Goal: Information Seeking & Learning: Learn about a topic

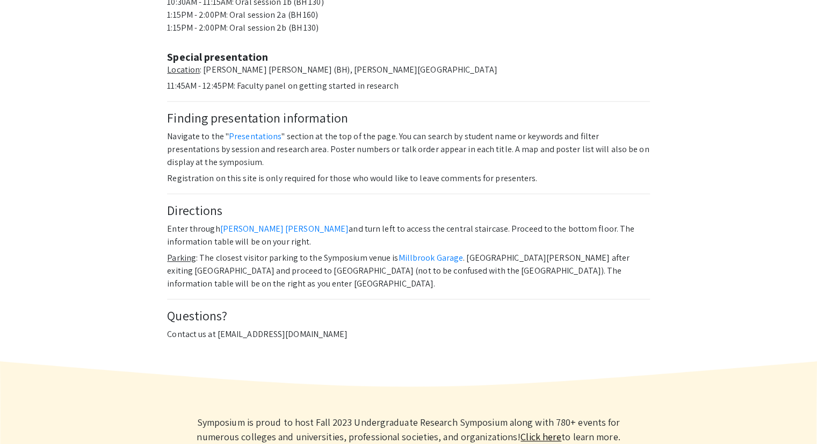
scroll to position [590, 0]
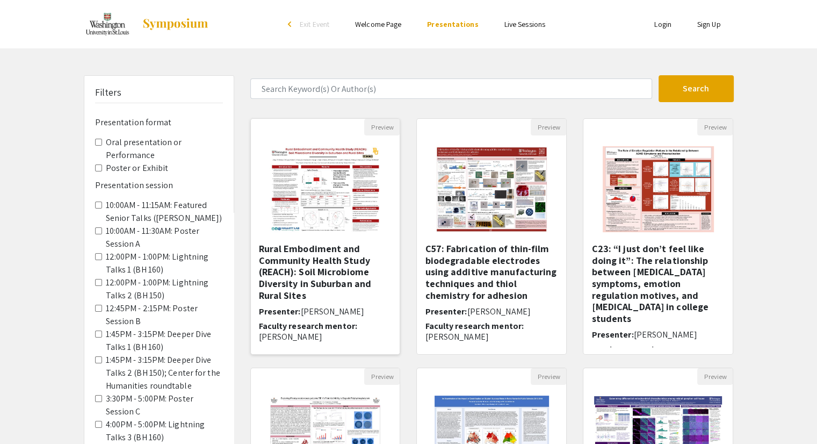
scroll to position [38, 0]
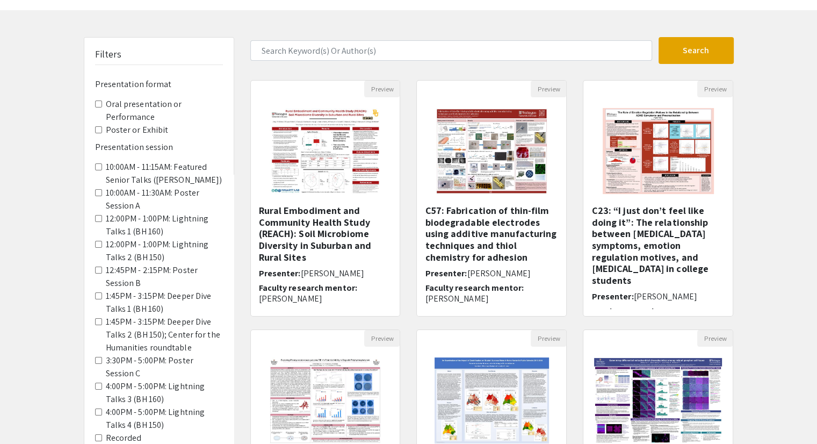
click at [110, 127] on label "Poster or Exhibit" at bounding box center [137, 130] width 63 height 13
click at [102, 127] on Exhibit "Poster or Exhibit" at bounding box center [98, 129] width 7 height 7
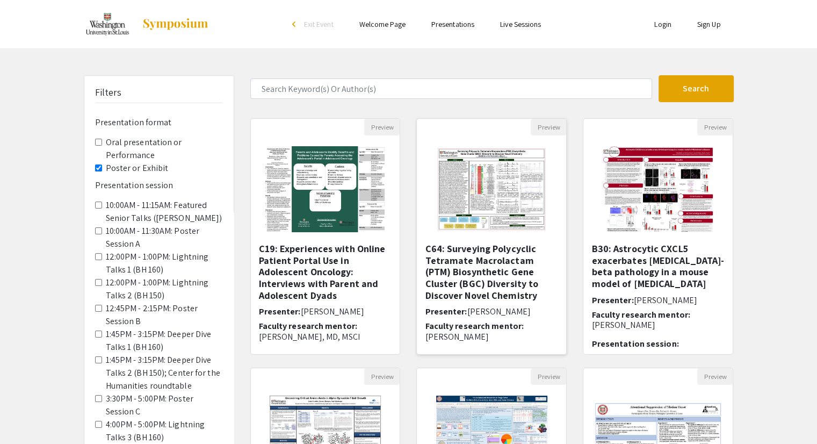
click at [495, 190] on img "Open Presentation <p>C64: Surveying Polycyclic Tetramate Macrolactam (PTM) Bios…" at bounding box center [492, 188] width 133 height 107
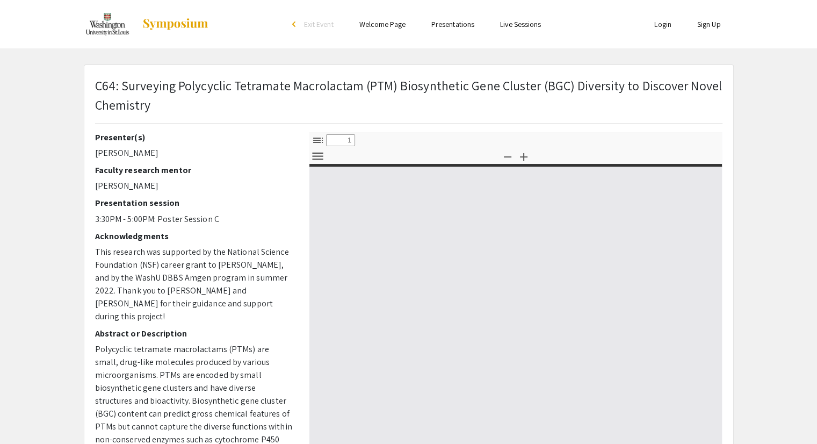
select select "custom"
type input "0"
select select "custom"
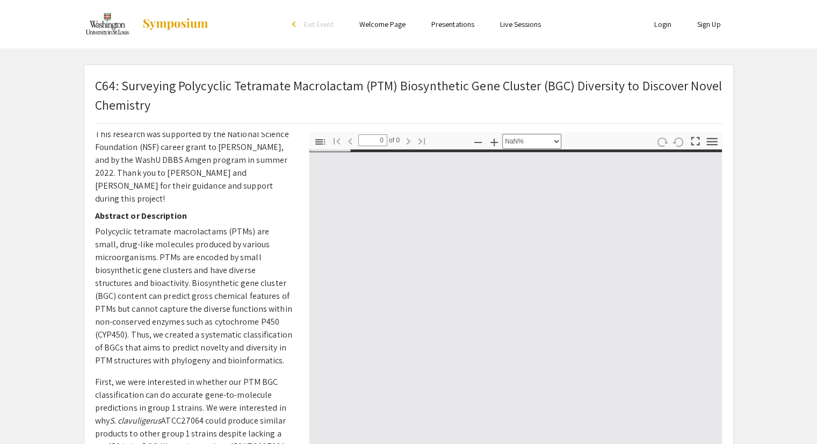
scroll to position [126, 0]
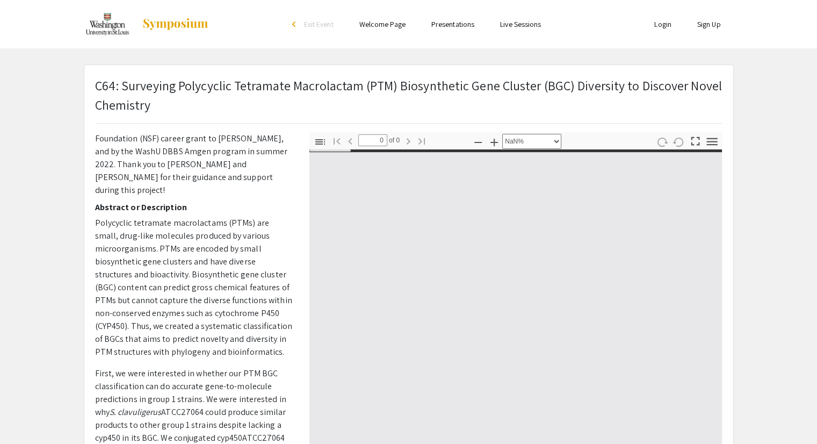
type input "1"
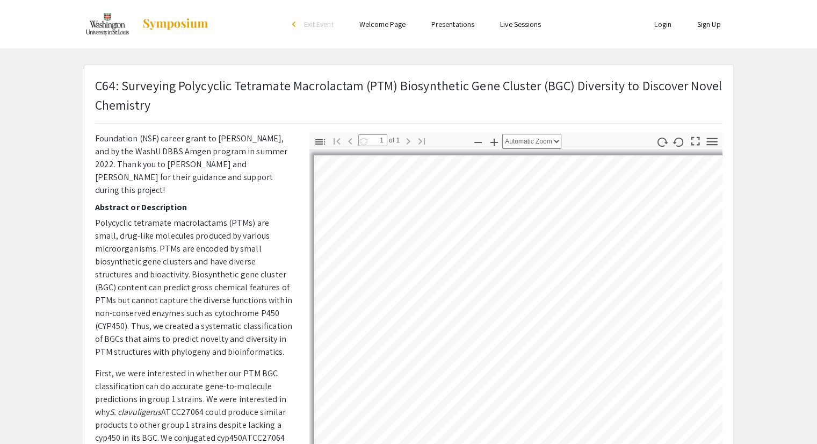
select select "auto"
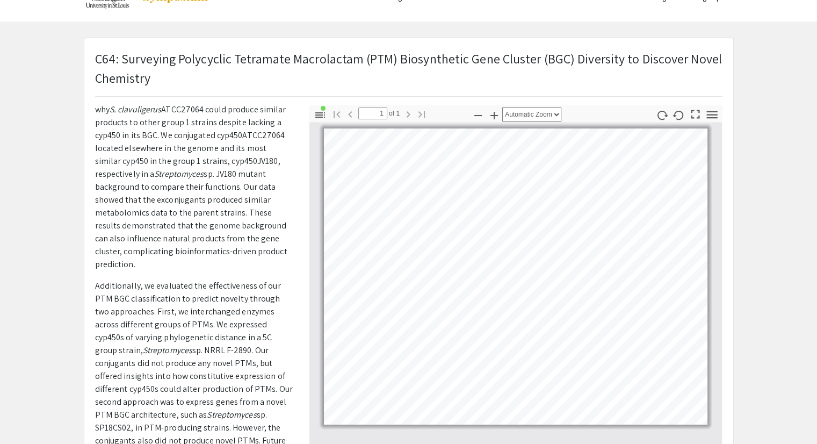
scroll to position [21, 0]
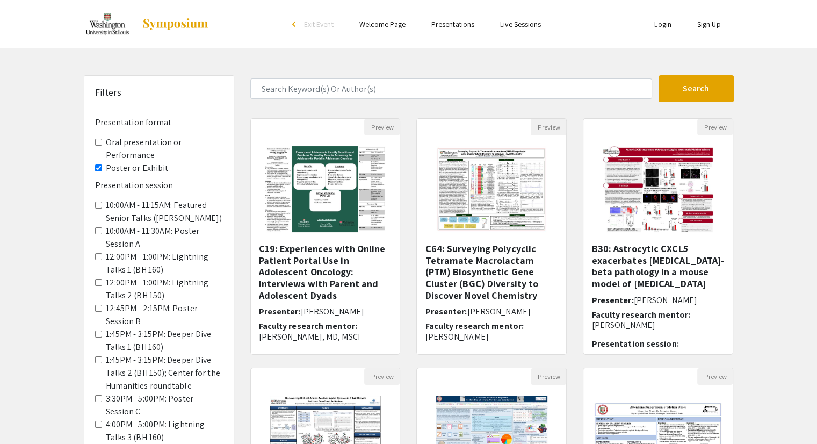
scroll to position [268, 0]
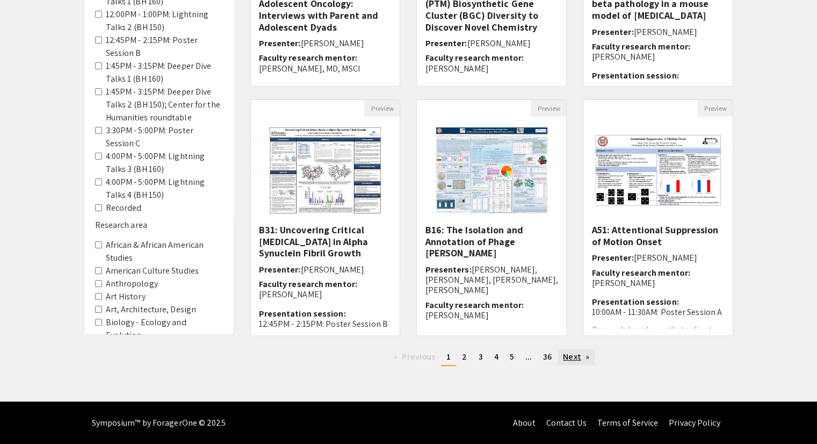
click at [576, 356] on link "Next page" at bounding box center [576, 357] width 37 height 16
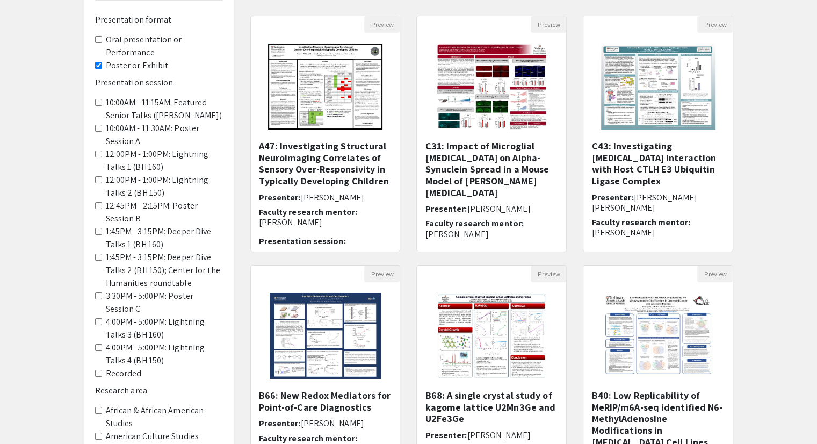
scroll to position [102, 0]
click at [306, 154] on h5 "A47: Investigating Structural Neuroimaging Correlates of Sensory Over-Responsiv…" at bounding box center [325, 164] width 133 height 46
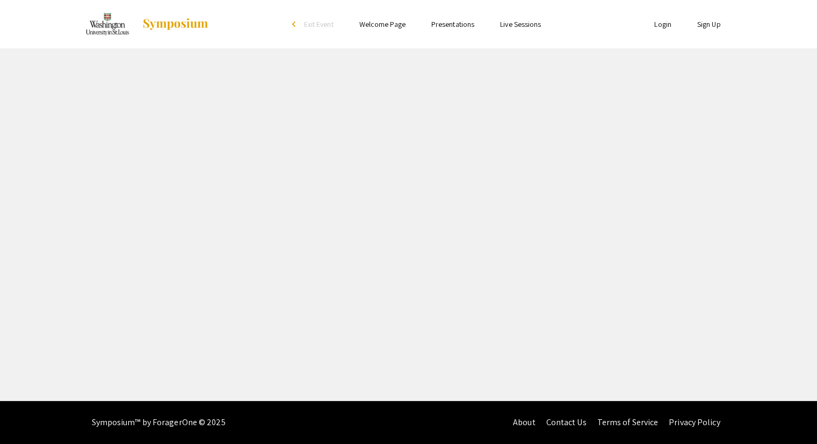
select select "custom"
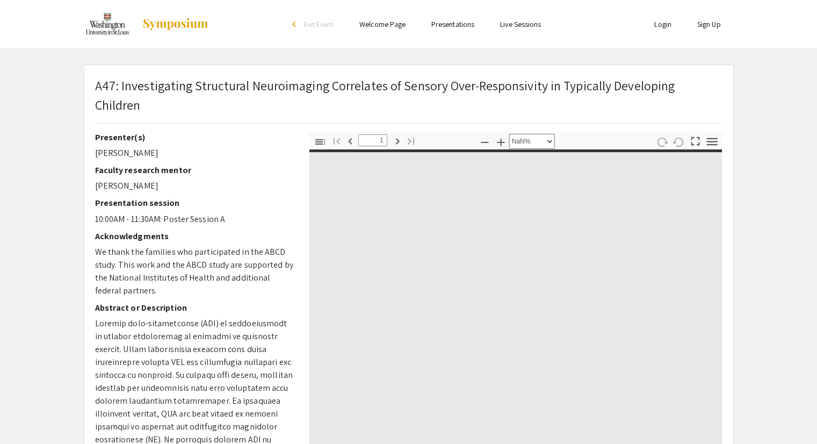
type input "0"
select select "custom"
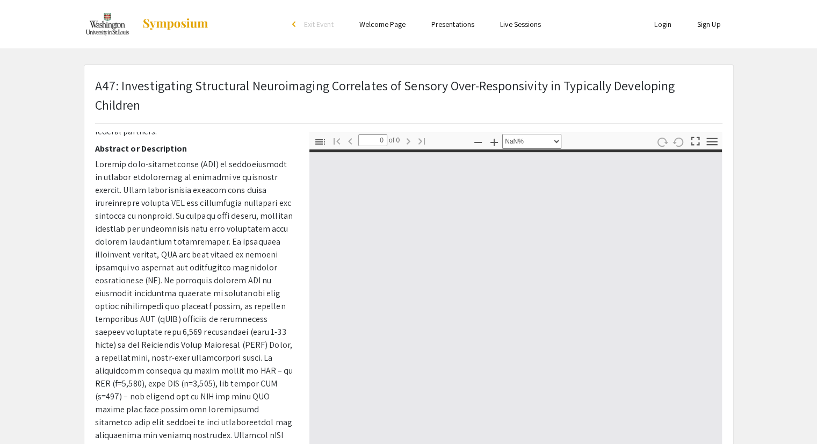
scroll to position [159, 0]
type input "1"
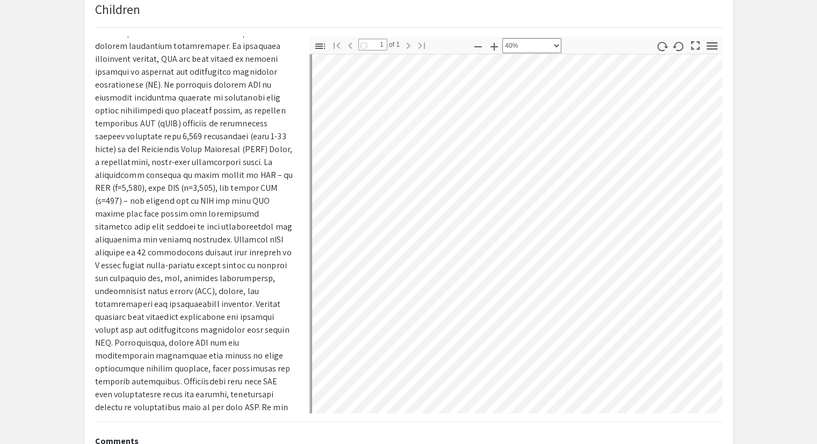
scroll to position [57, 25]
select select "custom"
